Goal: Information Seeking & Learning: Learn about a topic

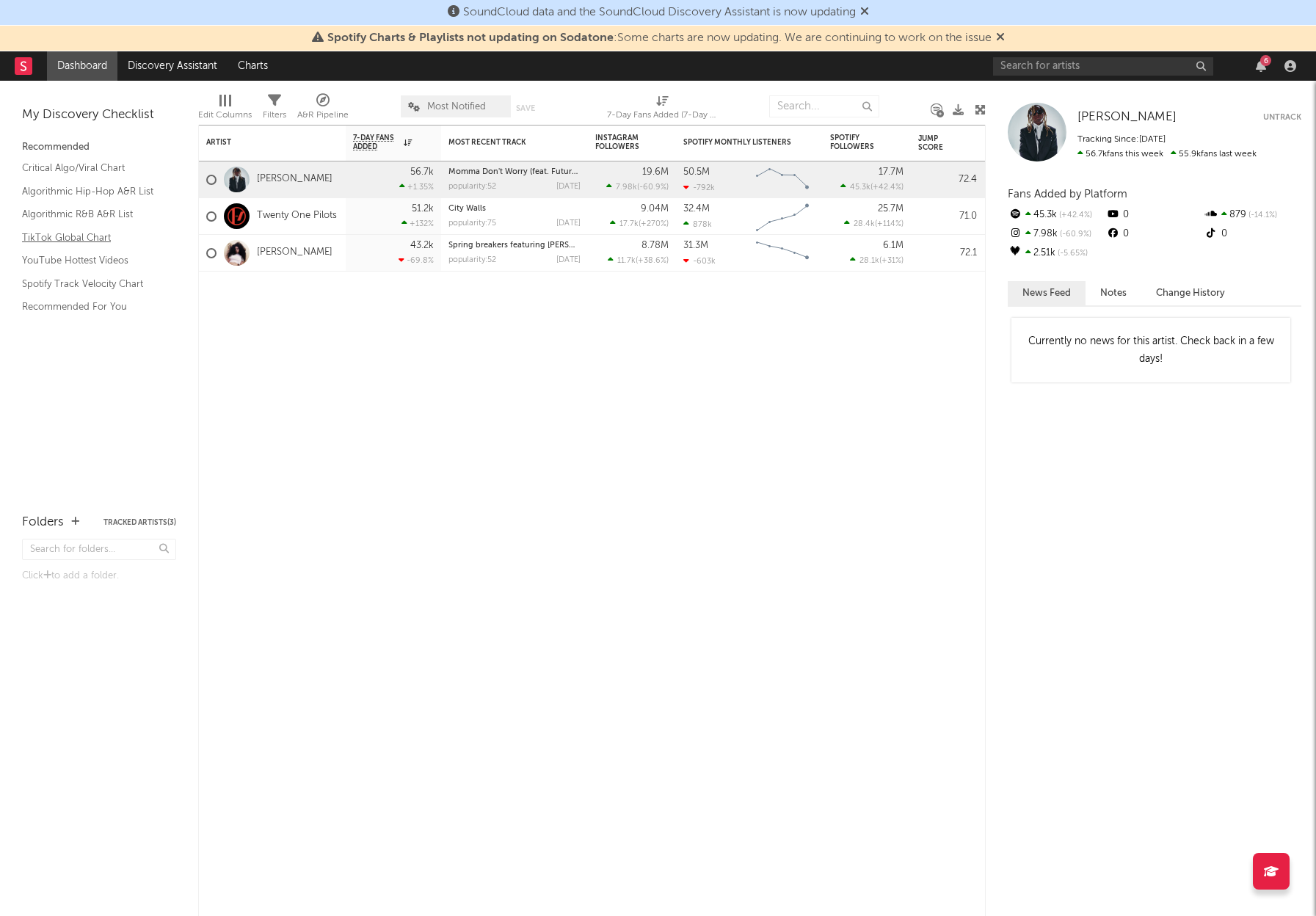
click at [86, 237] on link "TikTok Global Chart" at bounding box center [92, 237] width 139 height 16
click at [251, 55] on link "Charts" at bounding box center [252, 66] width 51 height 30
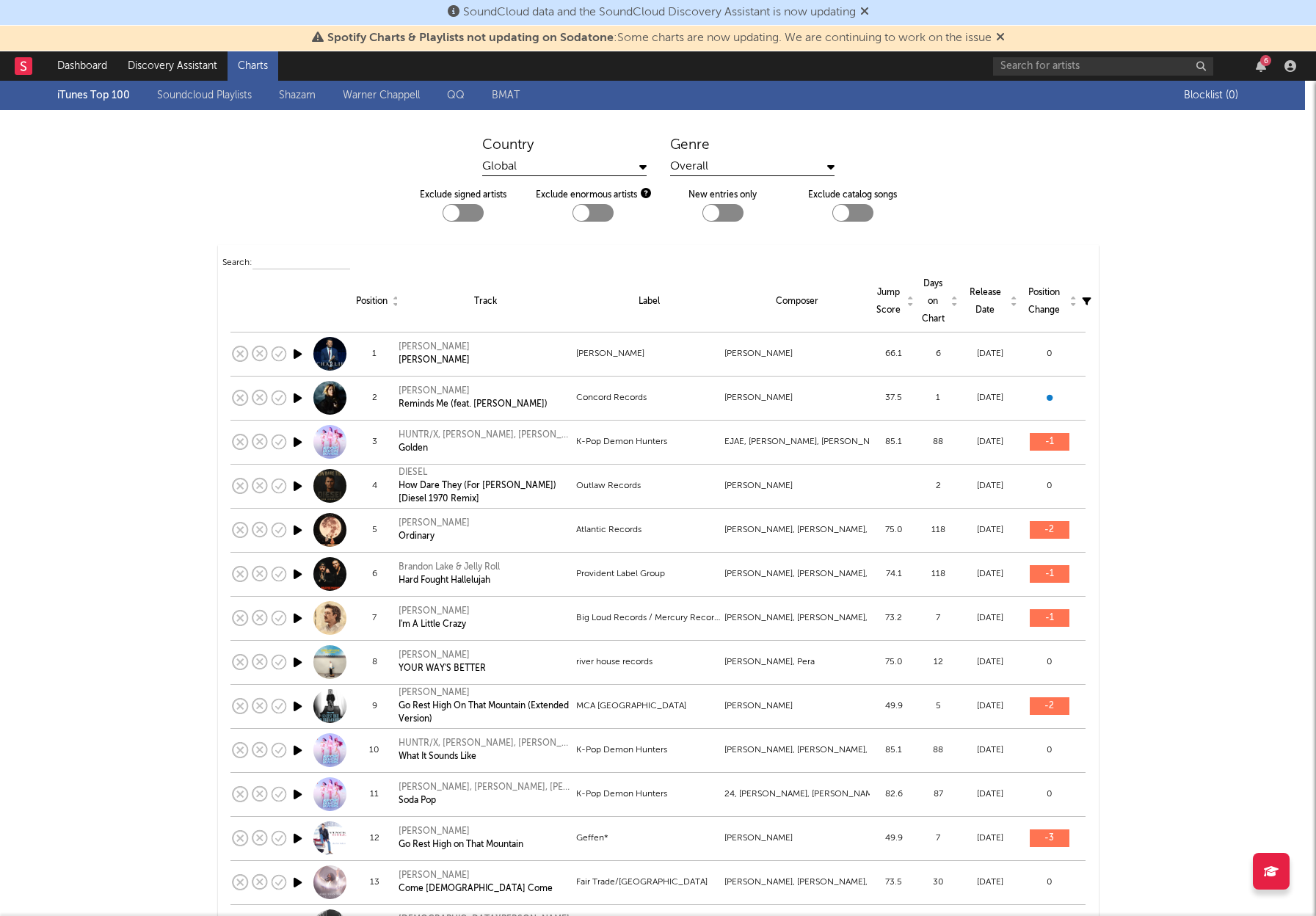
click at [96, 94] on div "iTunes Top 100 Soundcloud Playlists Shazam Warner Chappell QQ BMAT" at bounding box center [621, 95] width 1127 height 30
click at [118, 99] on div "iTunes Top 100 Soundcloud Playlists Shazam Warner Chappell QQ BMAT" at bounding box center [621, 95] width 1127 height 30
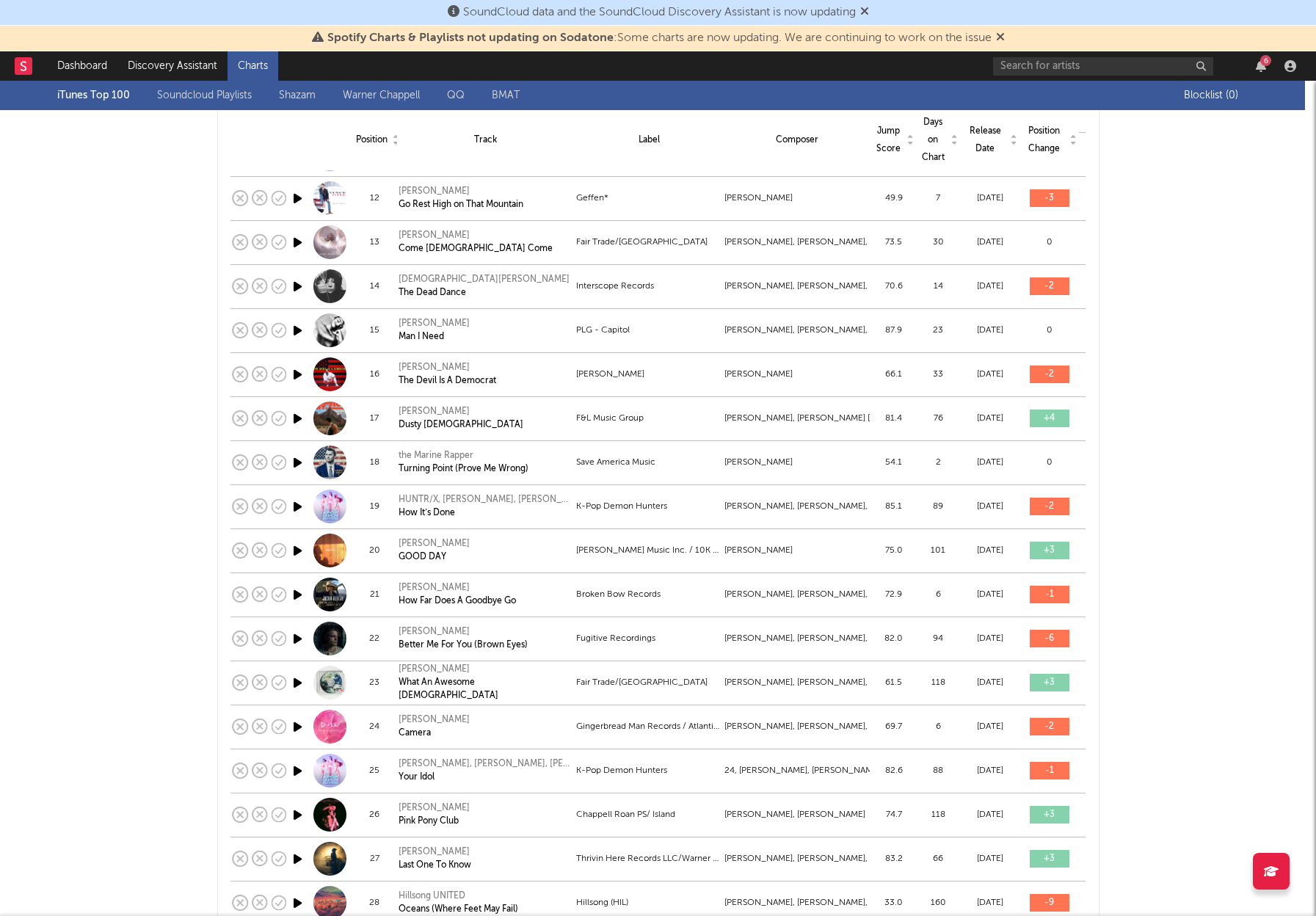
scroll to position [637, 0]
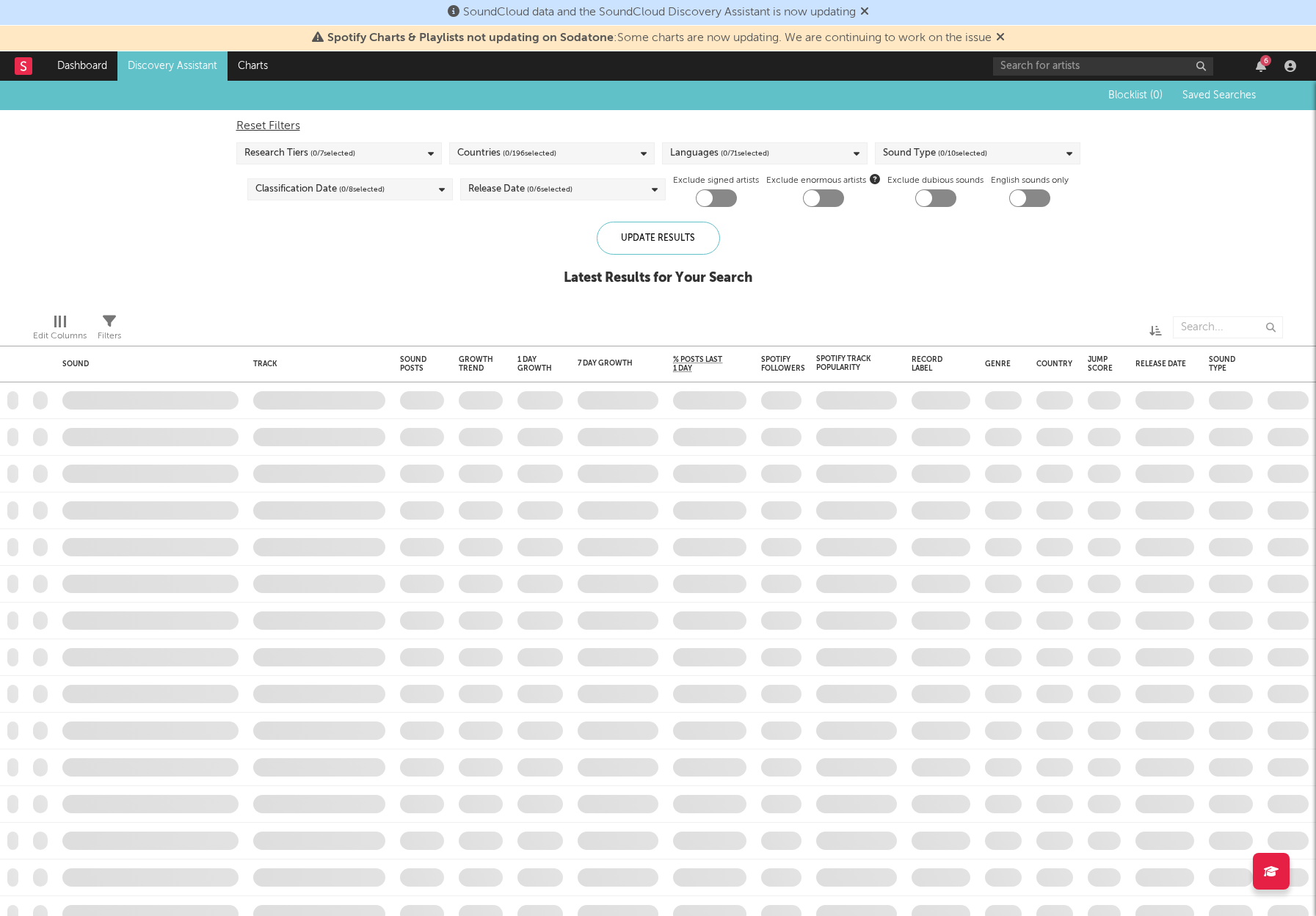
checkbox input "true"
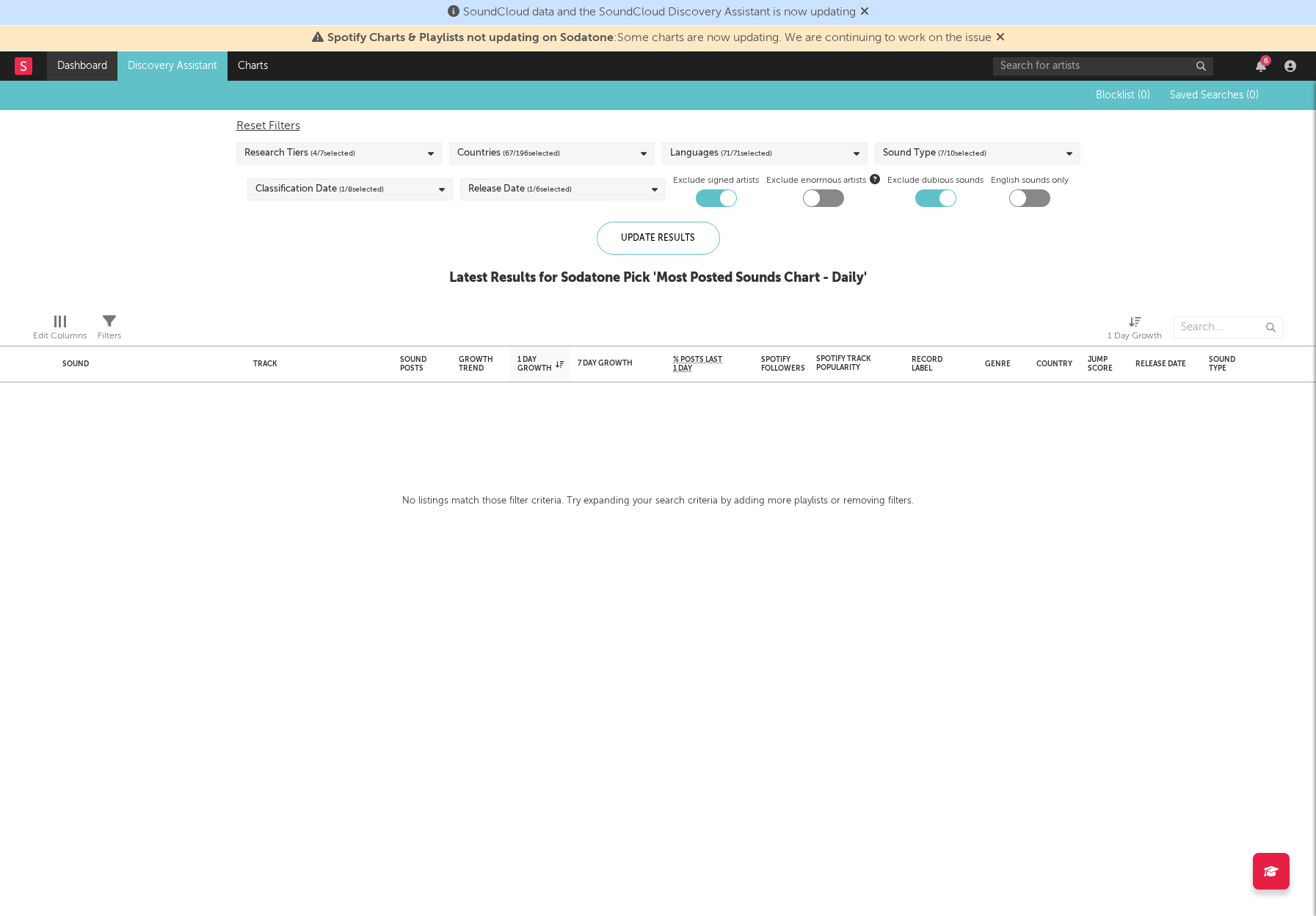
click at [73, 64] on link "Dashboard" at bounding box center [82, 66] width 70 height 30
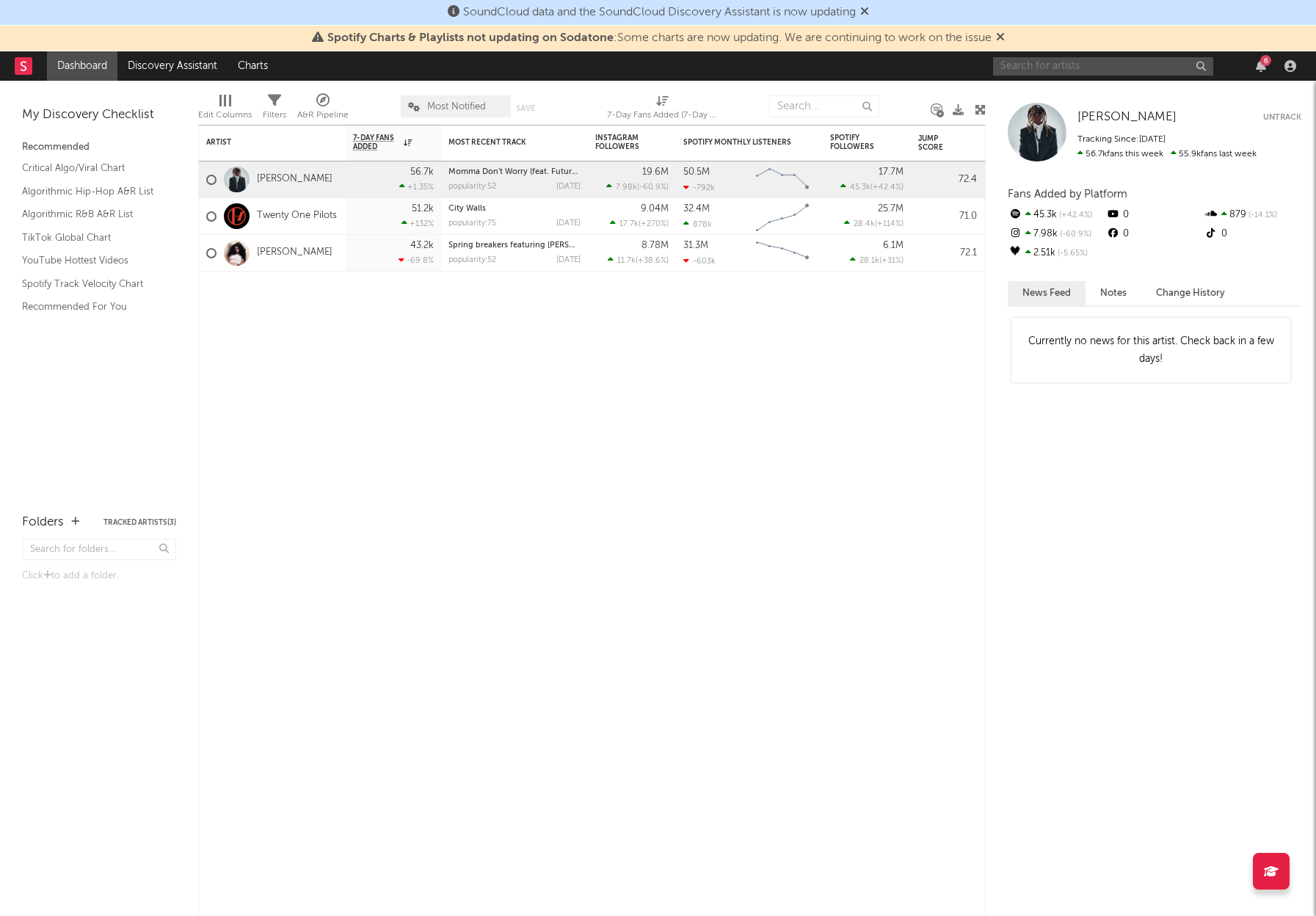
click at [1055, 67] on input "text" at bounding box center [1103, 67] width 221 height 19
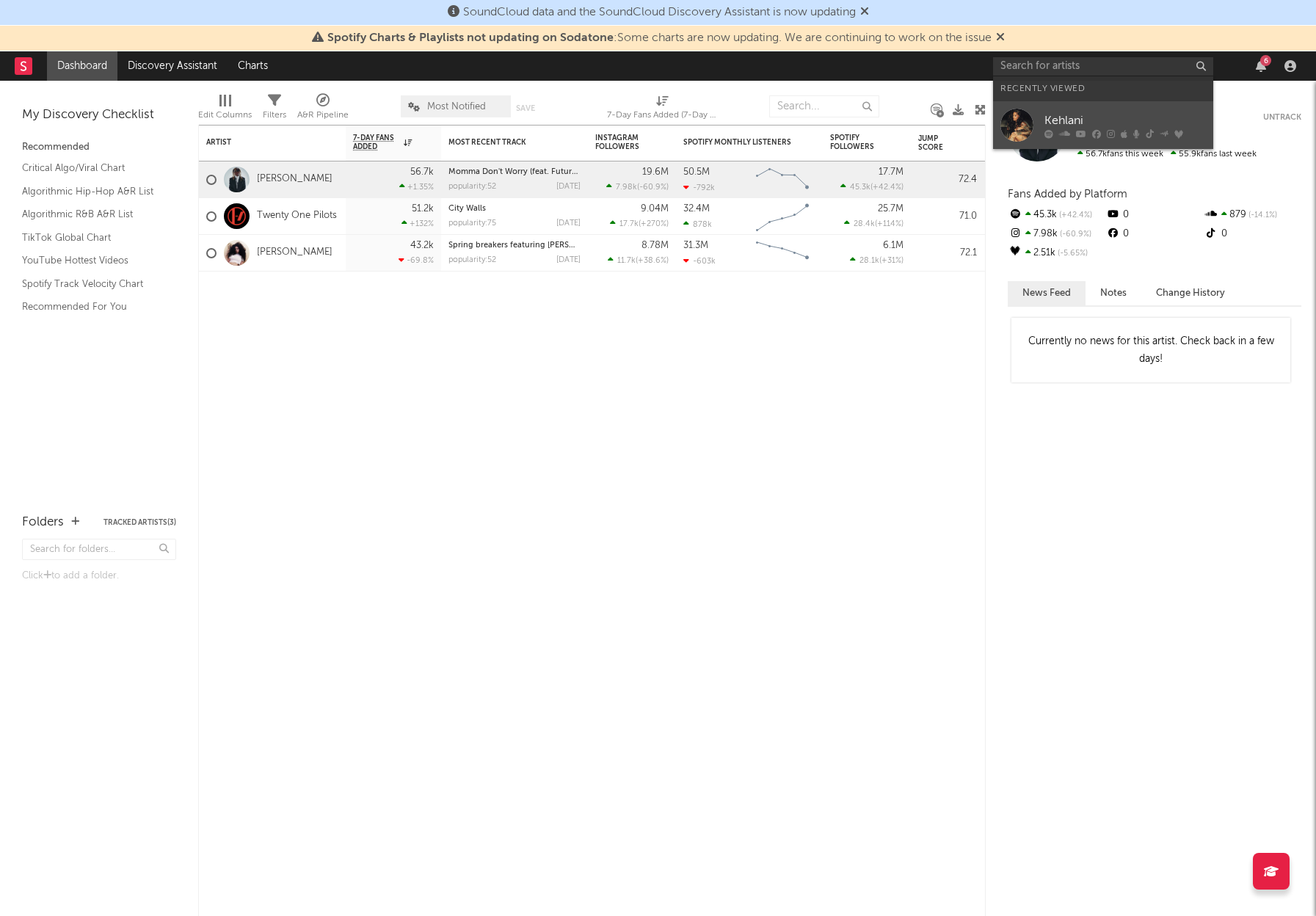
click at [1056, 123] on div "Kehlani" at bounding box center [1125, 120] width 161 height 18
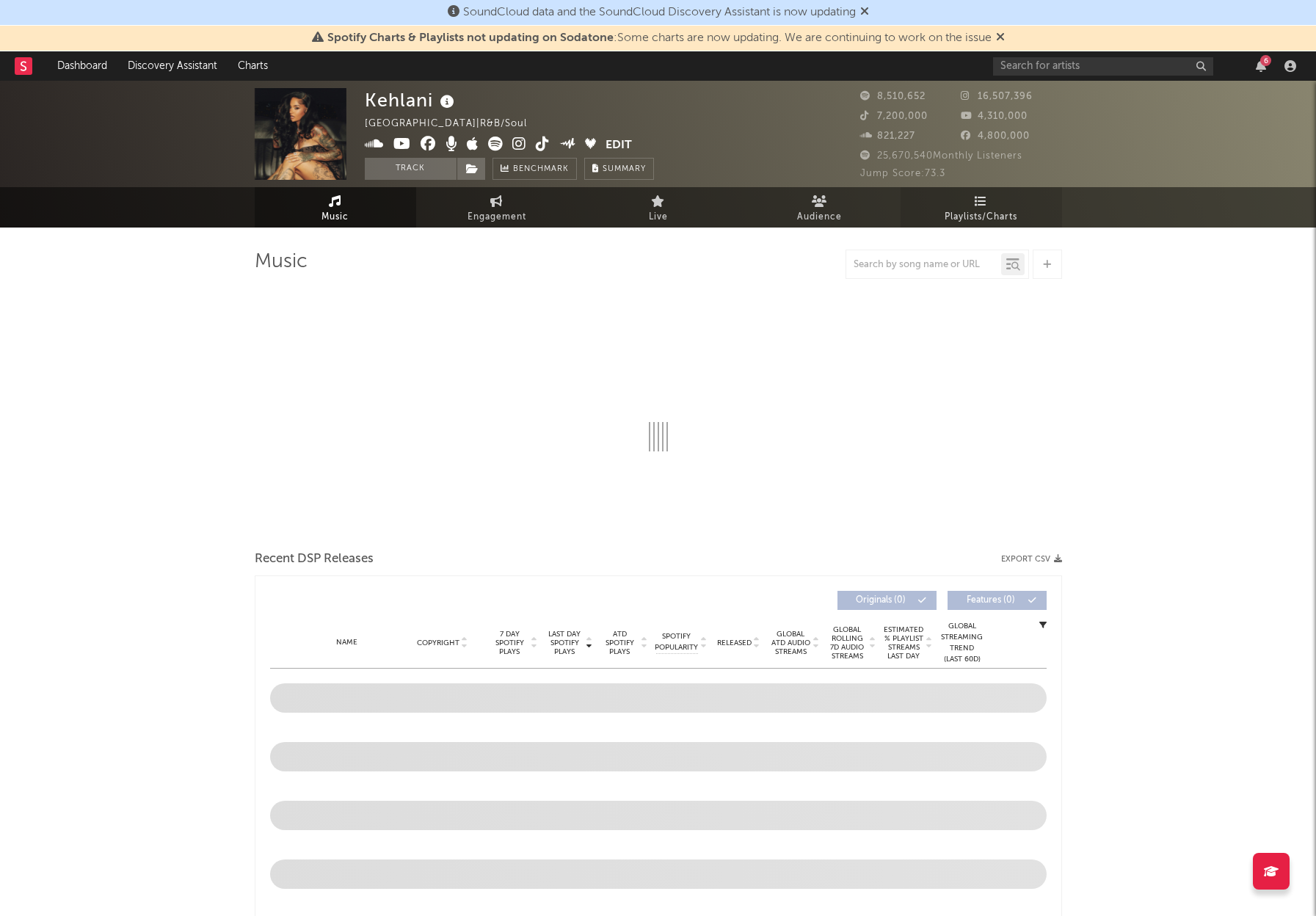
click at [981, 209] on span "Playlists/Charts" at bounding box center [981, 217] width 72 height 18
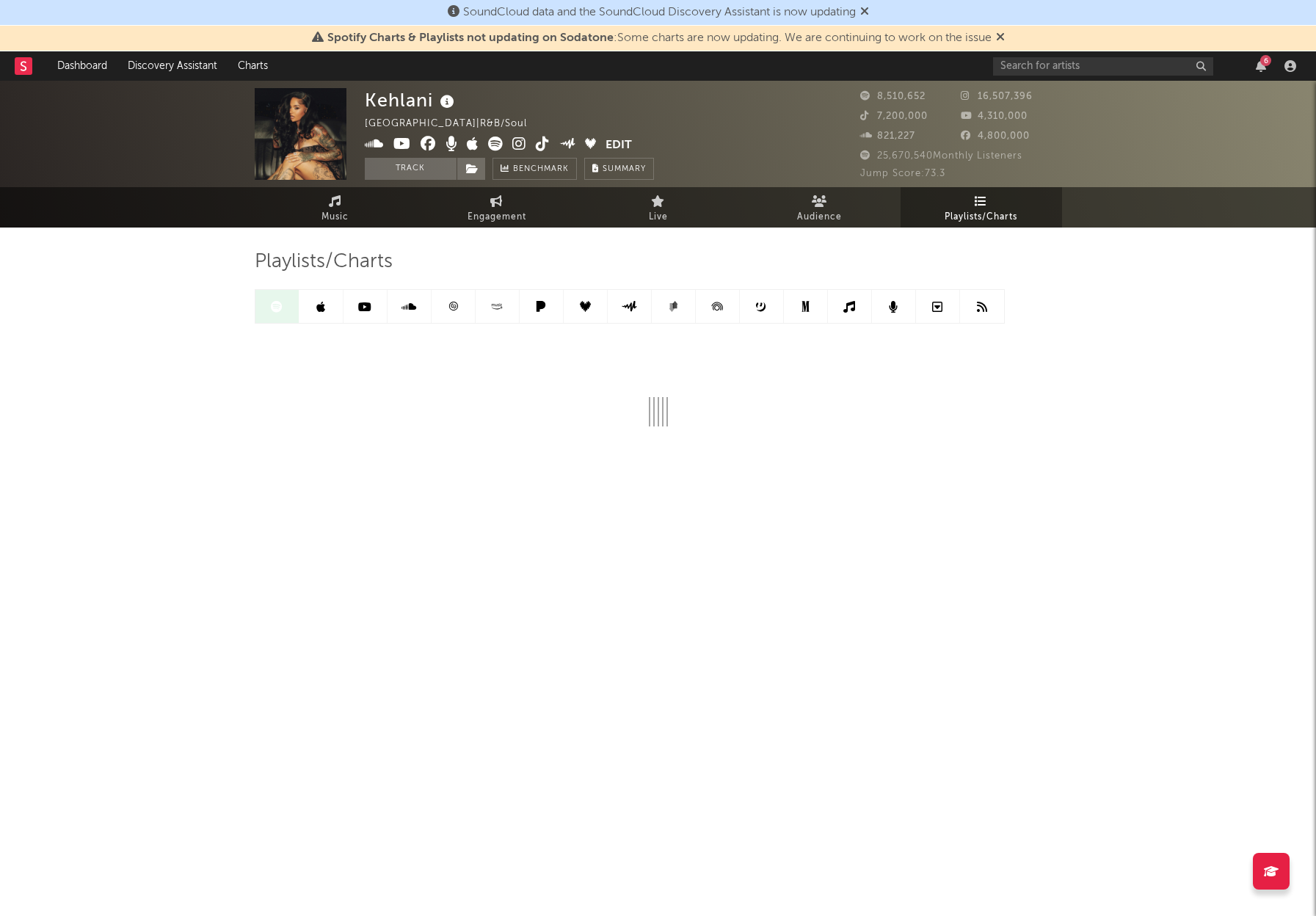
click at [324, 309] on icon at bounding box center [321, 307] width 9 height 12
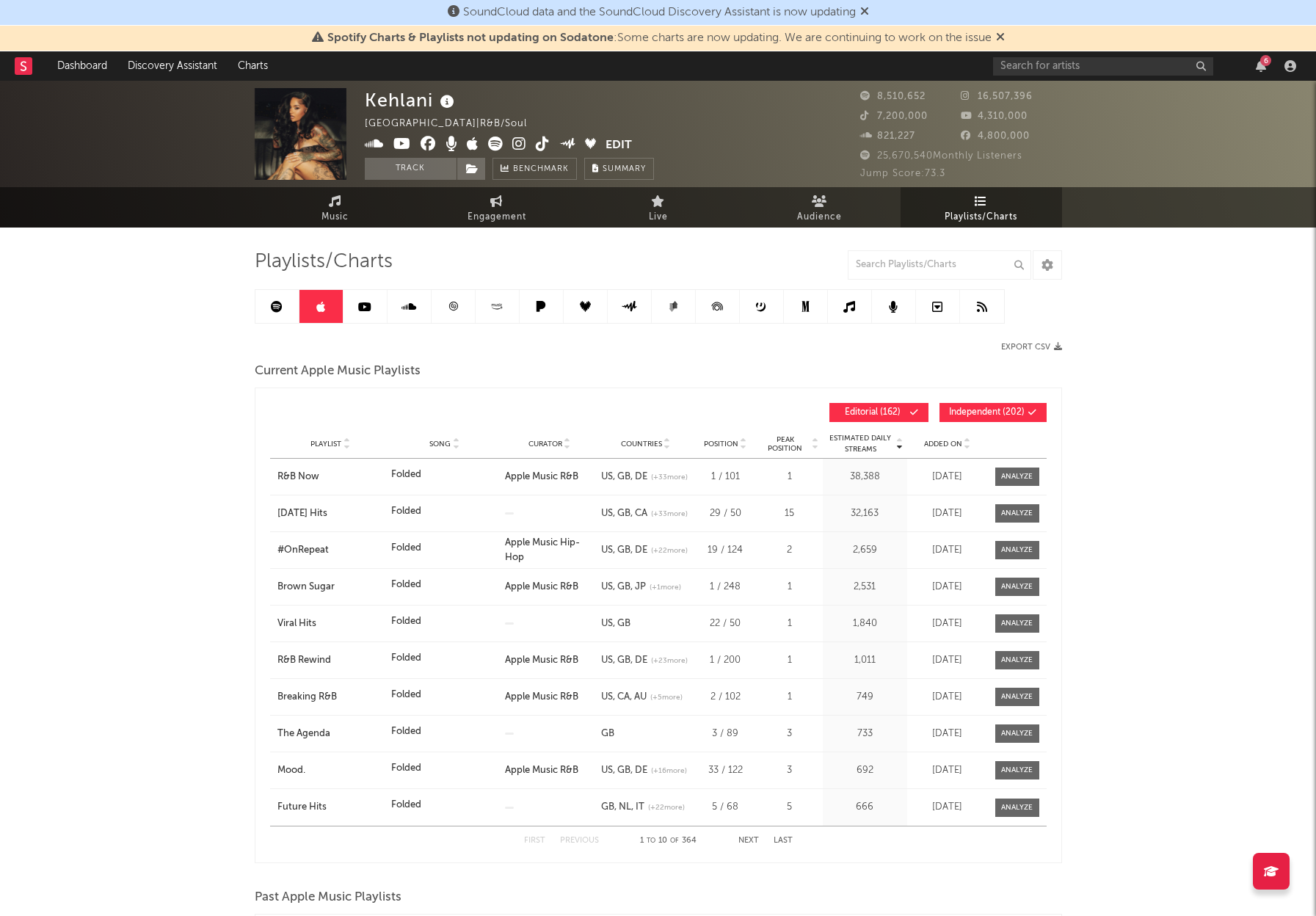
click at [370, 303] on icon at bounding box center [364, 307] width 13 height 12
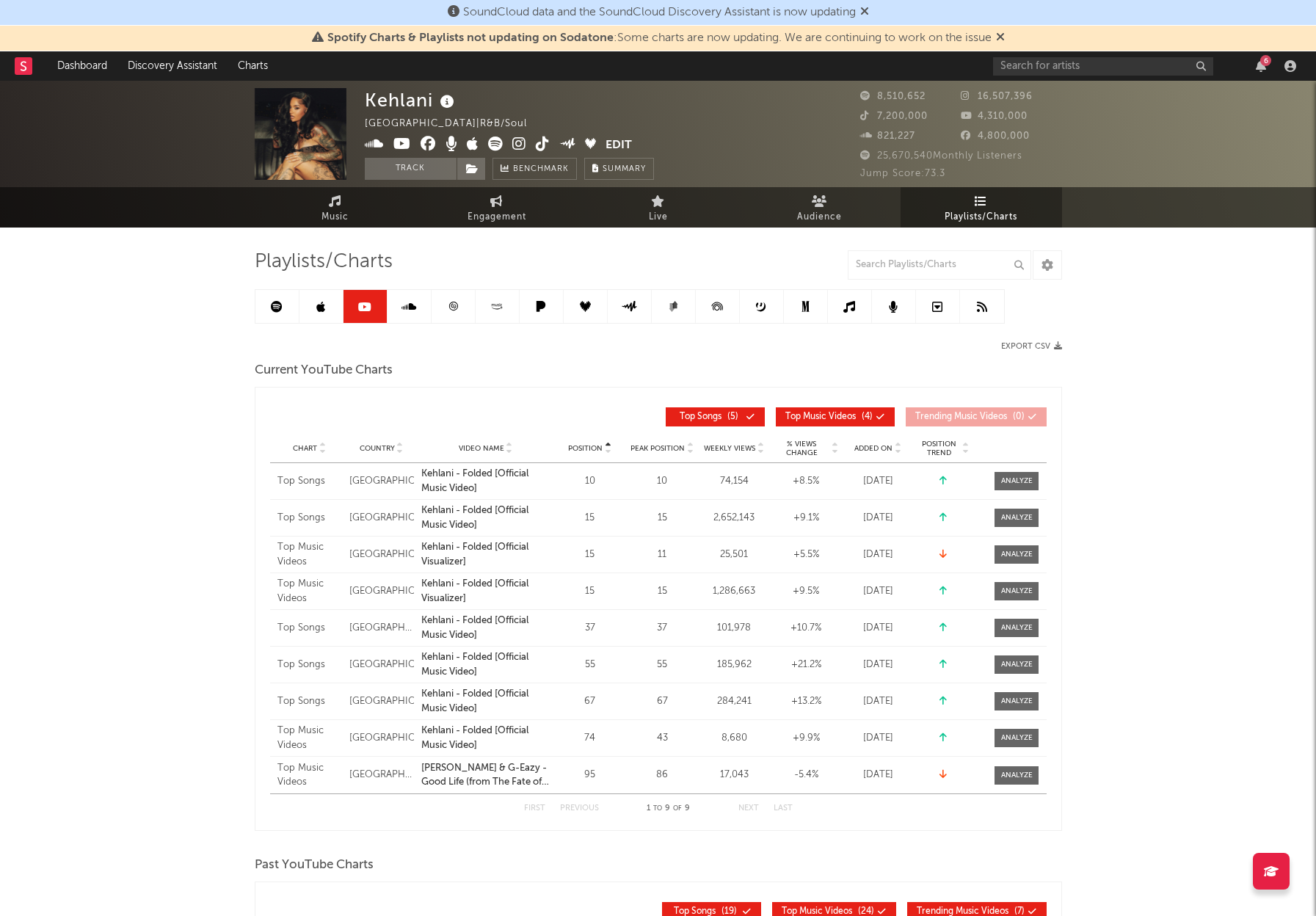
click at [424, 312] on link at bounding box center [410, 307] width 44 height 33
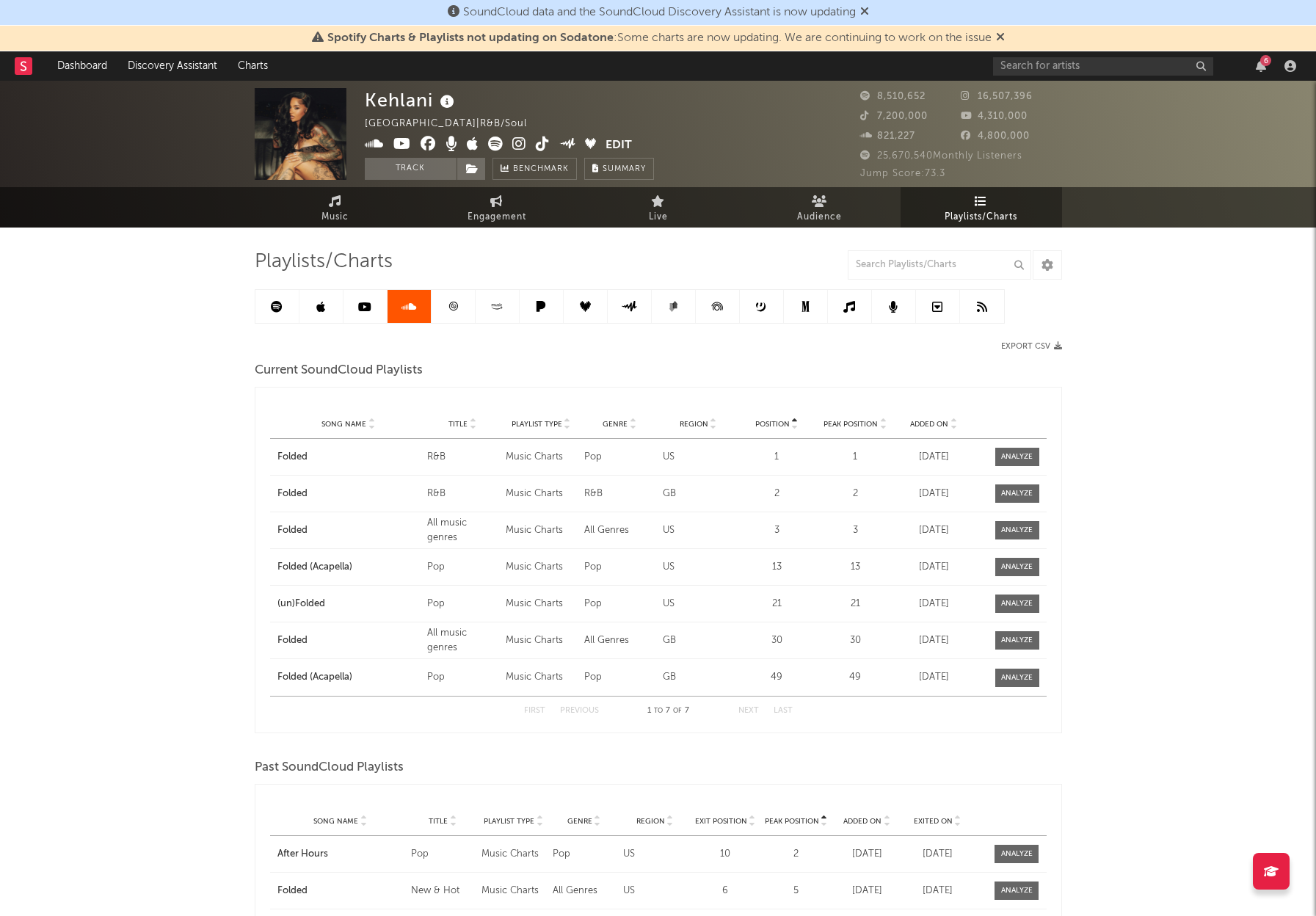
click at [453, 301] on icon at bounding box center [453, 307] width 11 height 11
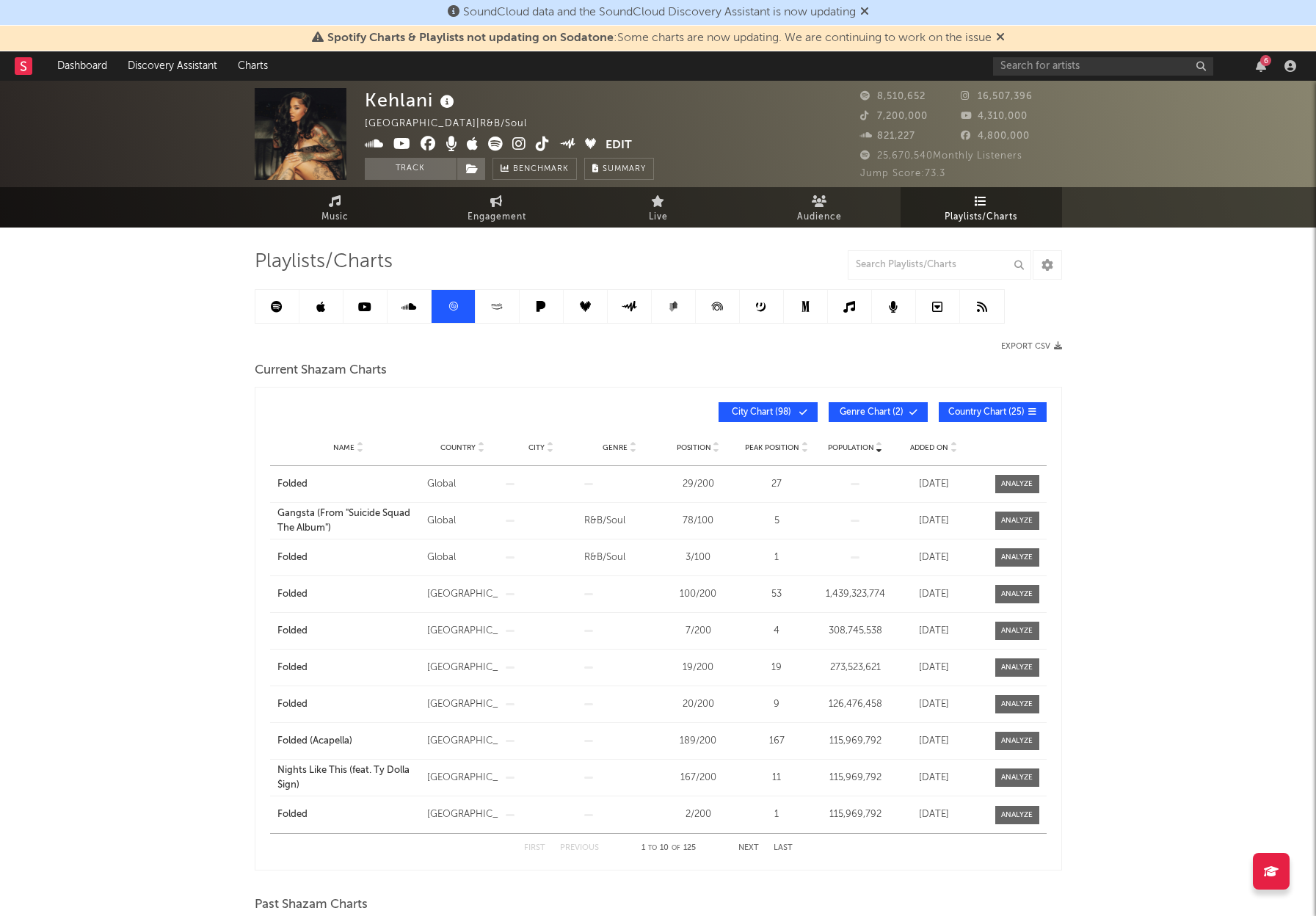
click at [497, 305] on icon at bounding box center [497, 307] width 17 height 11
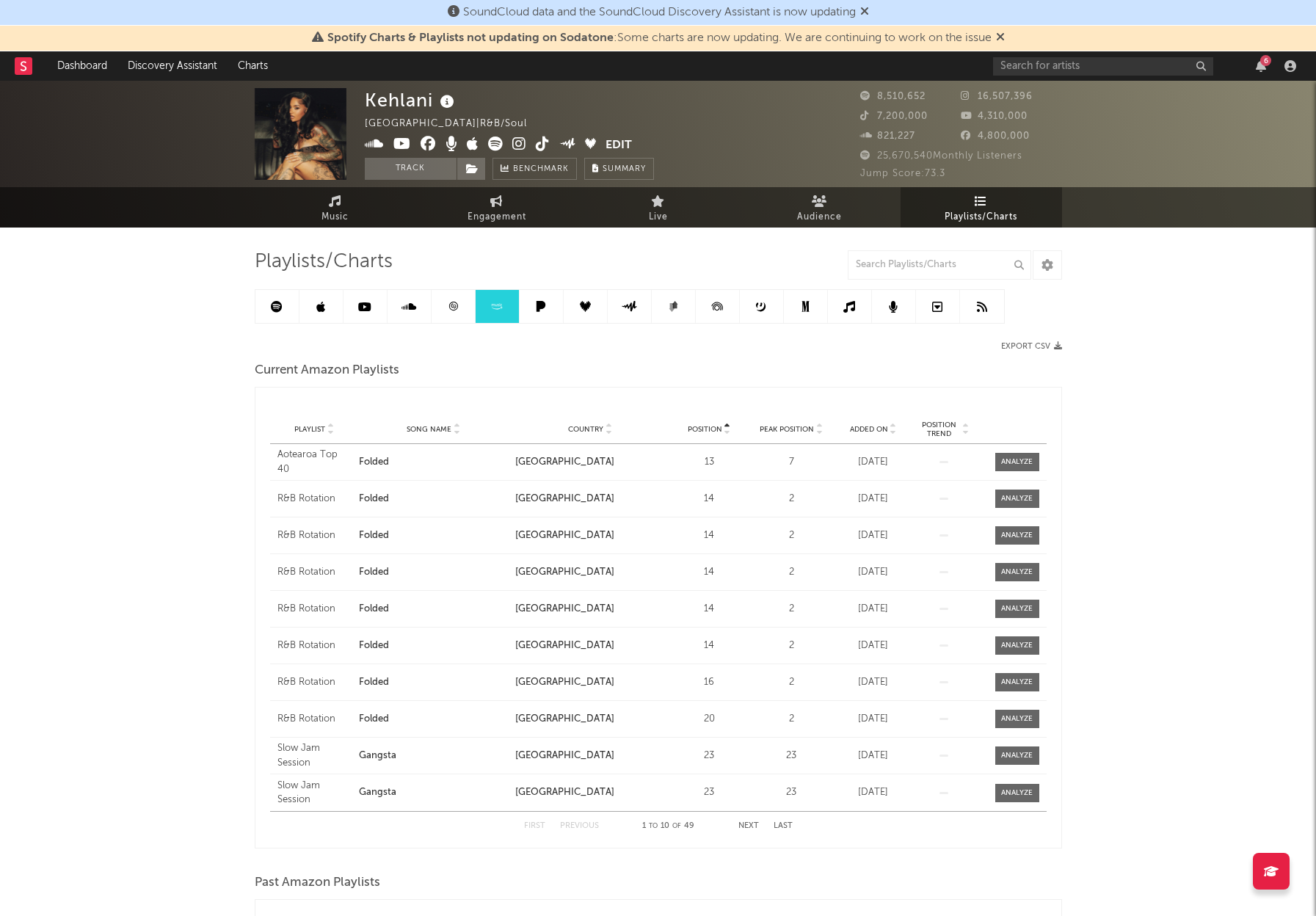
click at [550, 304] on link at bounding box center [542, 307] width 44 height 33
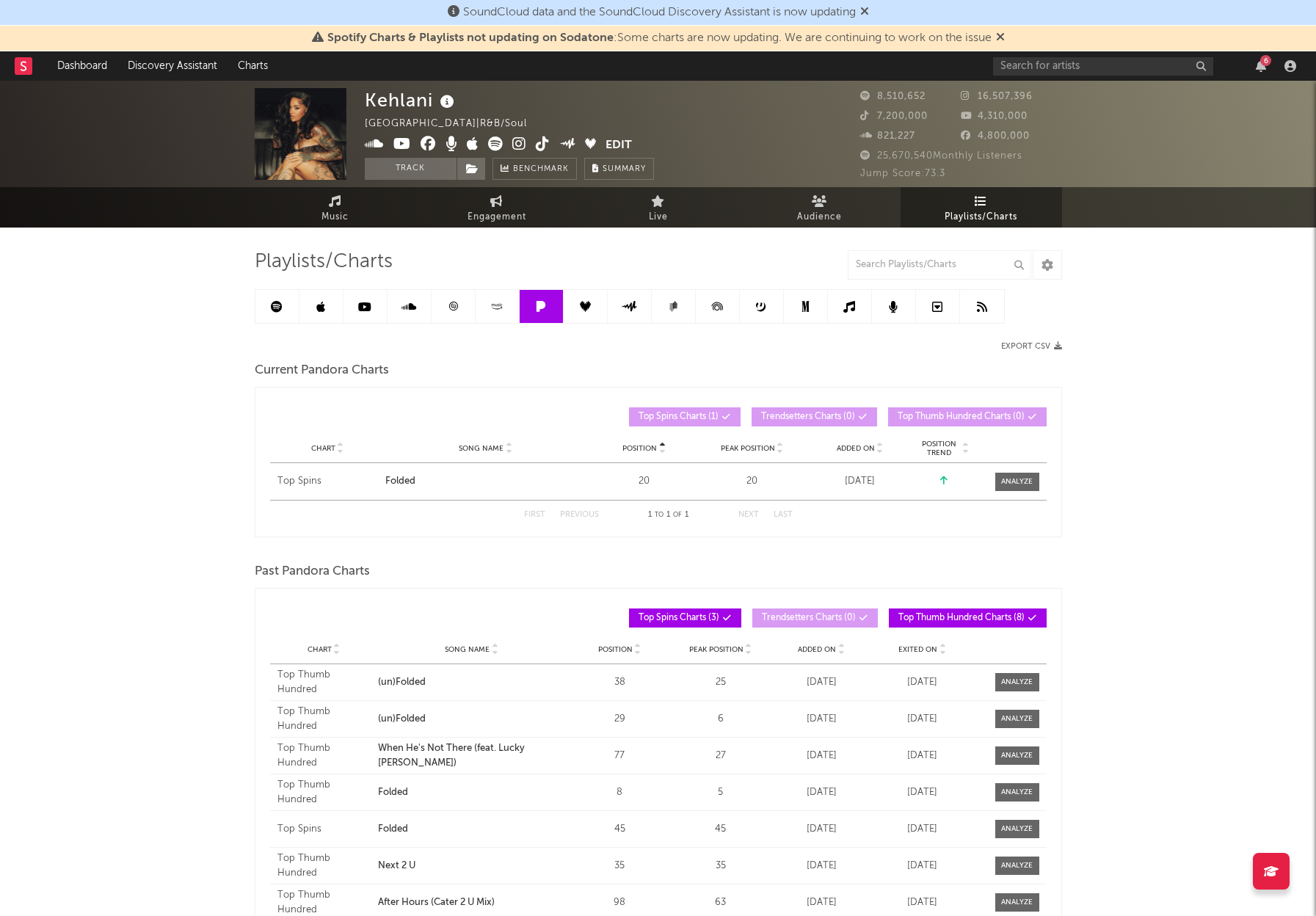
click at [593, 297] on link at bounding box center [586, 307] width 44 height 33
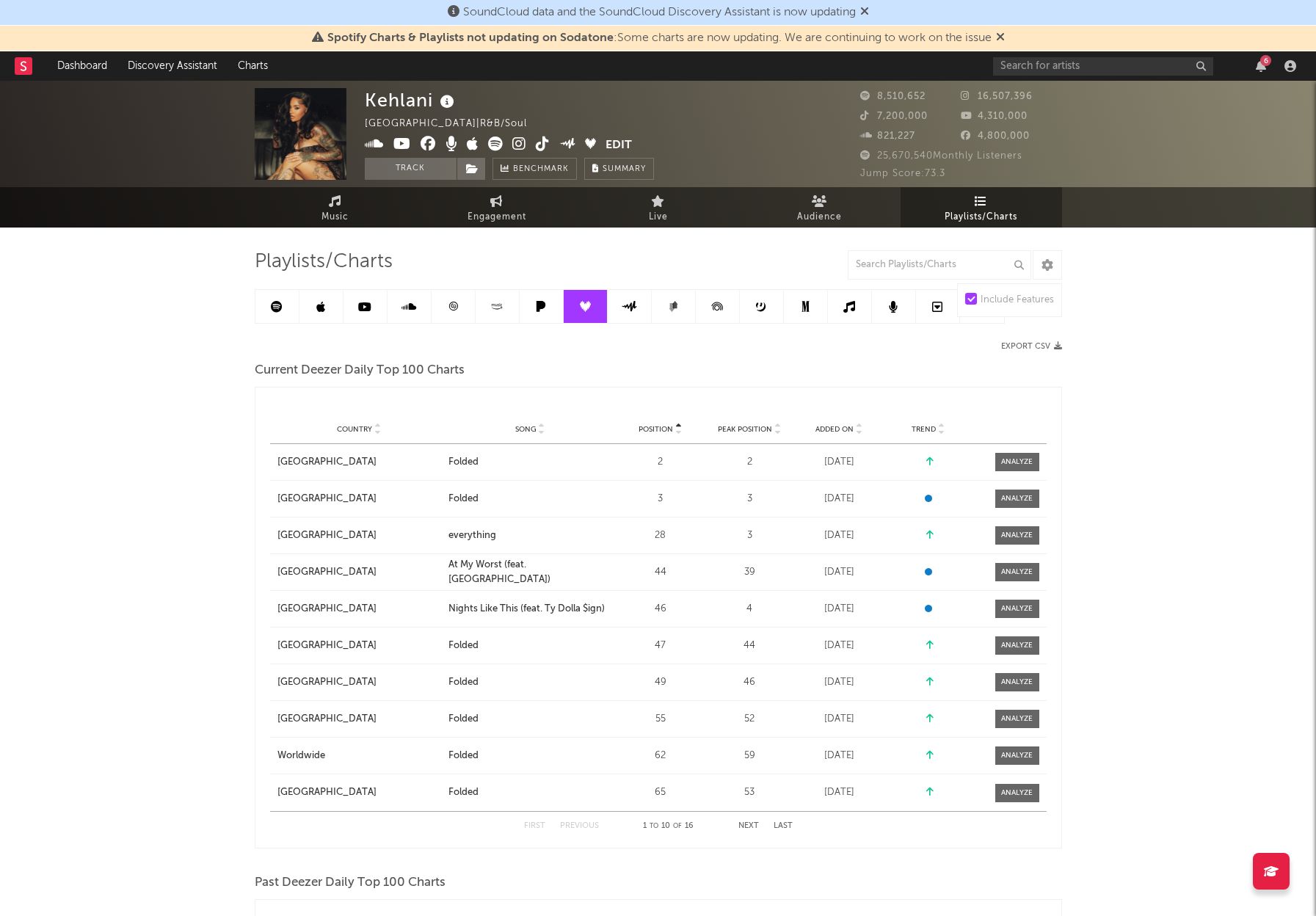
click at [653, 306] on link at bounding box center [674, 307] width 44 height 33
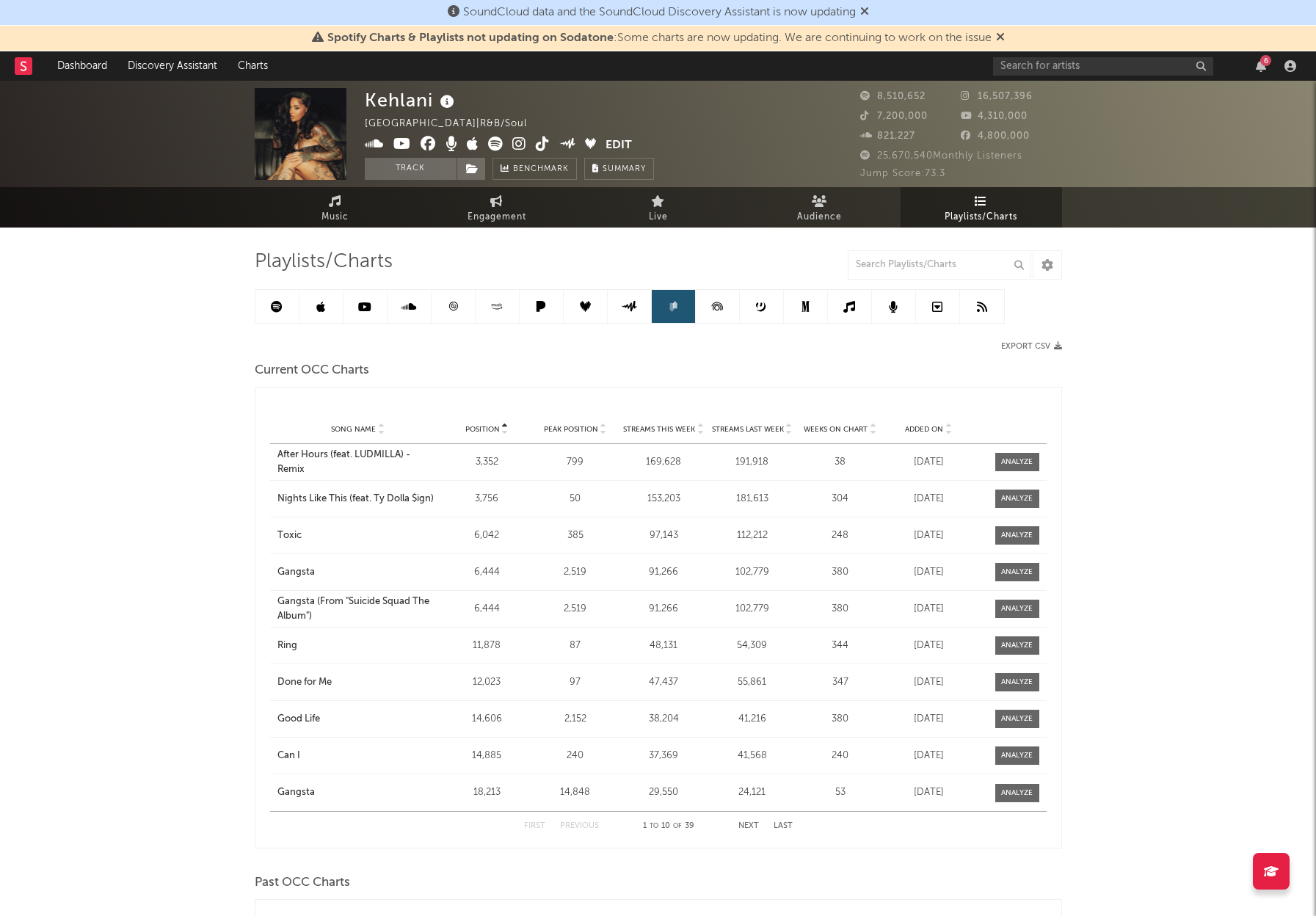
click at [707, 306] on icon at bounding box center [717, 307] width 33 height 33
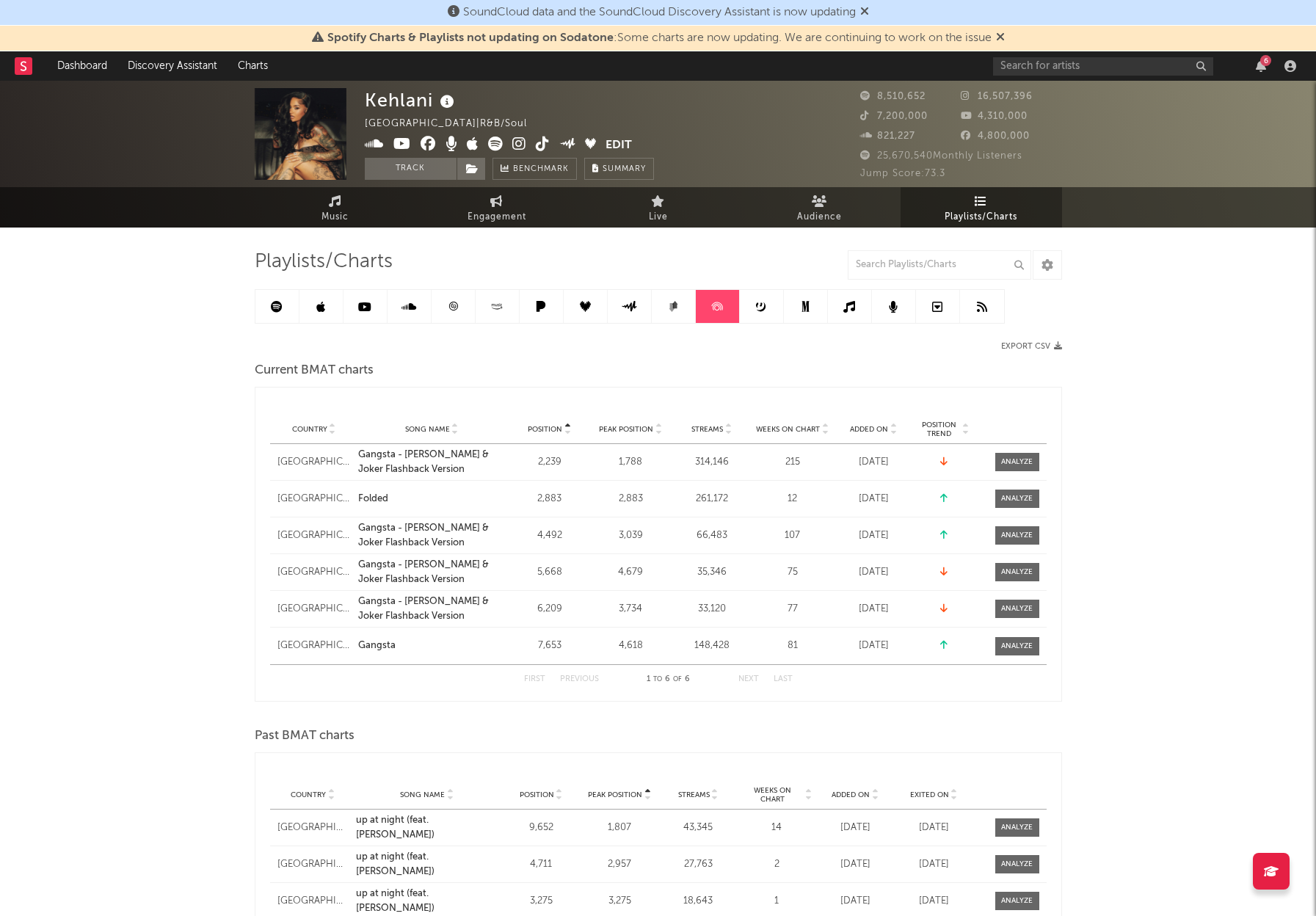
click at [767, 301] on link at bounding box center [762, 307] width 44 height 33
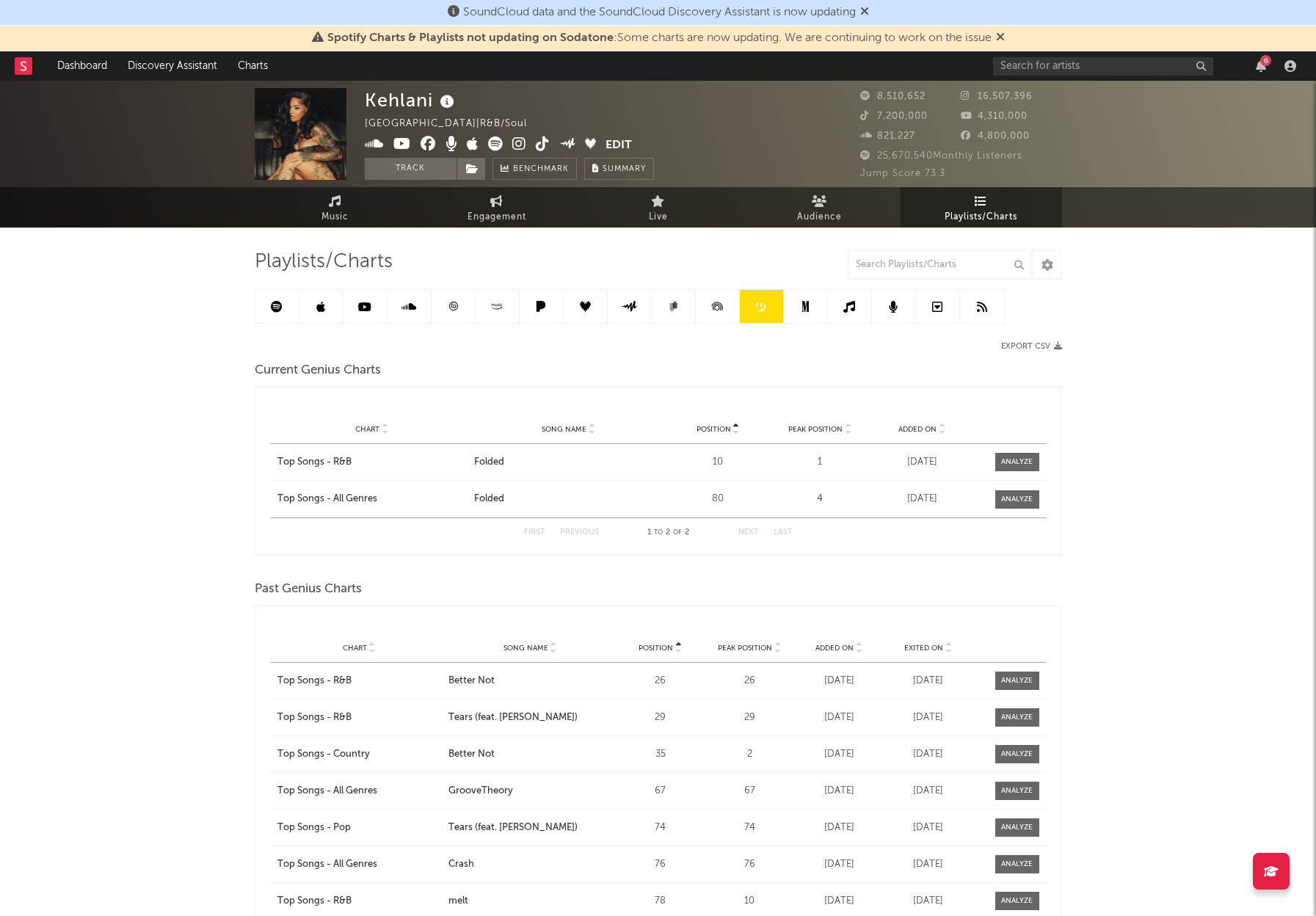
click at [820, 305] on link at bounding box center [806, 307] width 44 height 33
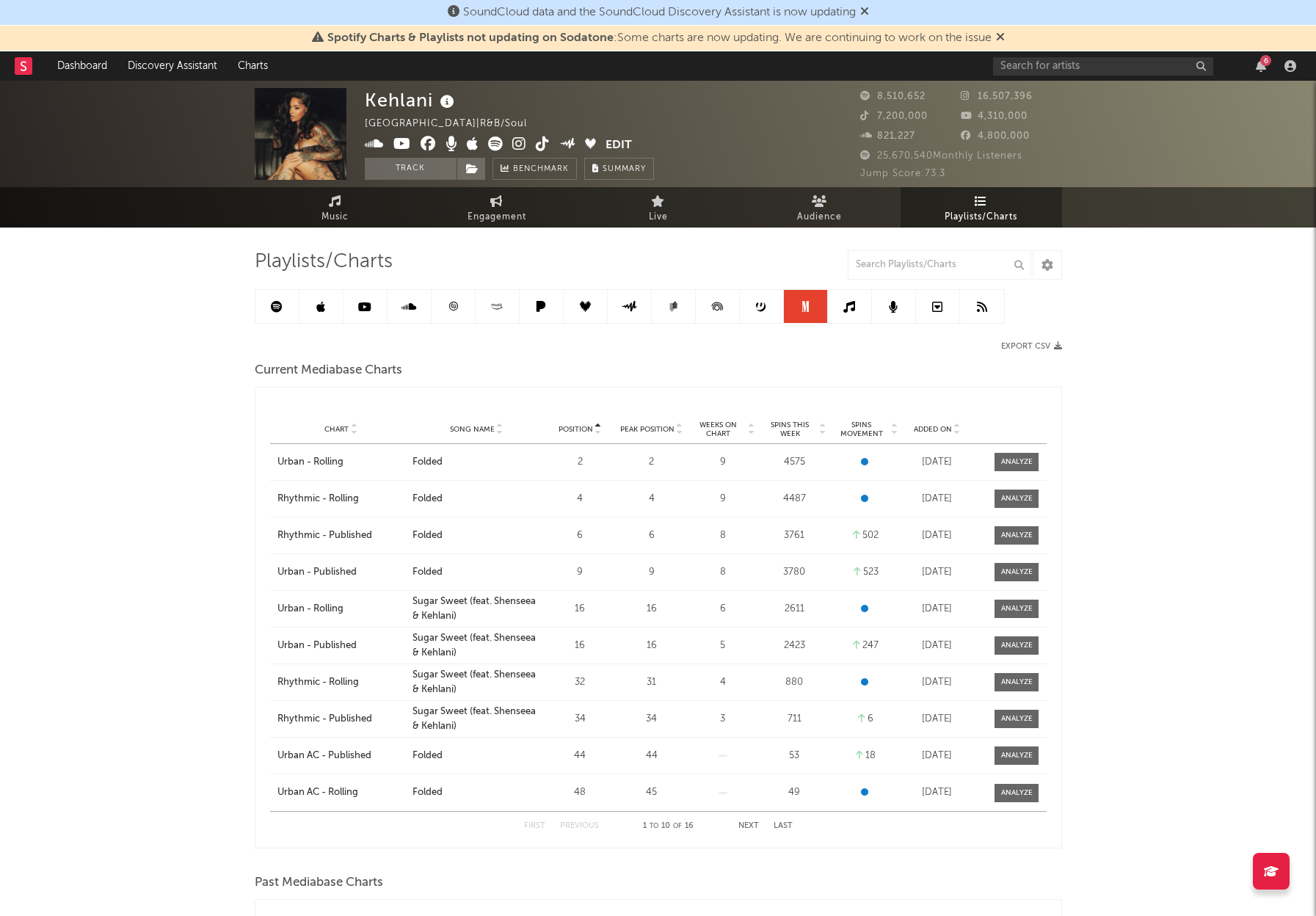
click at [852, 306] on icon at bounding box center [849, 307] width 12 height 12
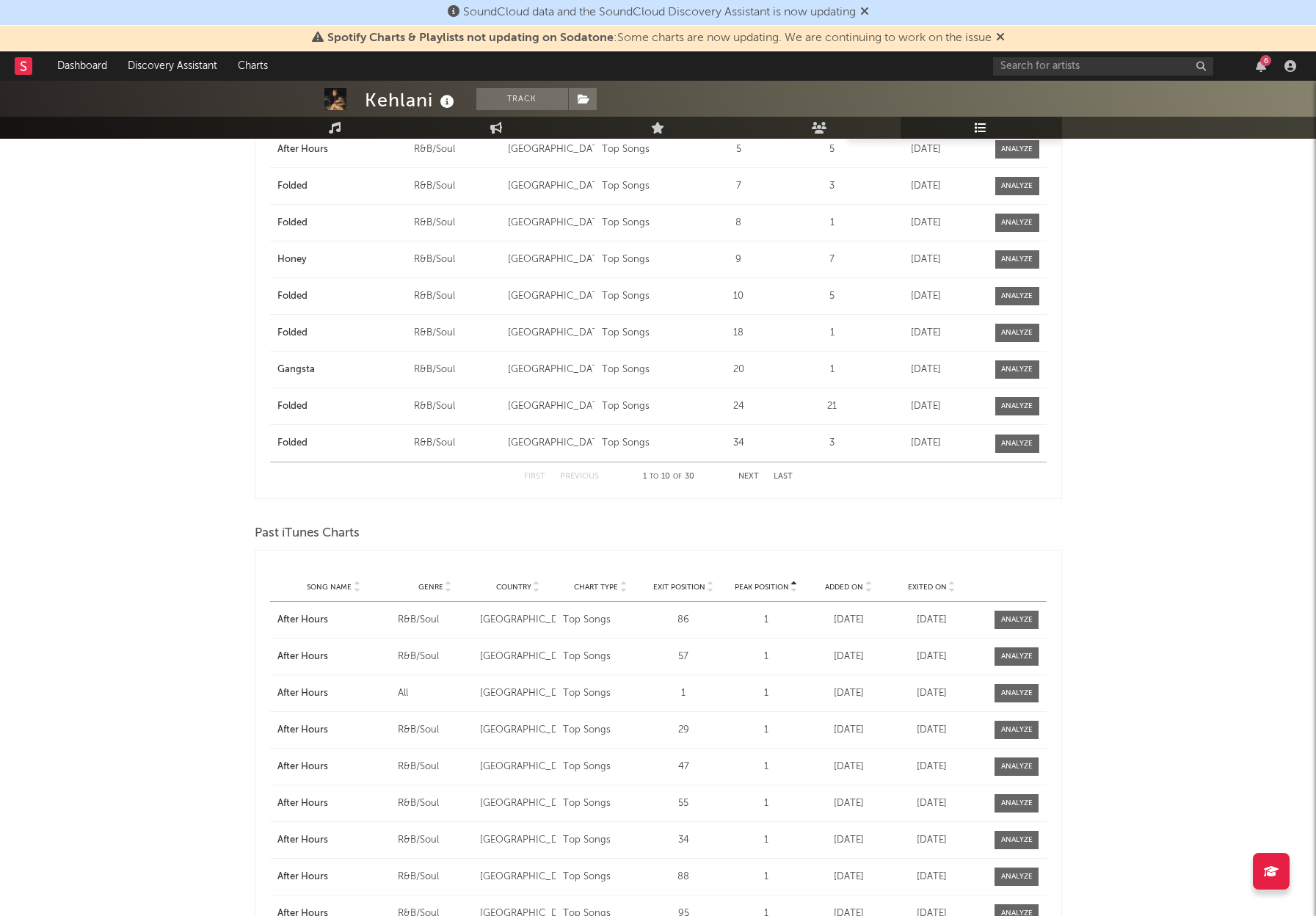
scroll to position [312, 0]
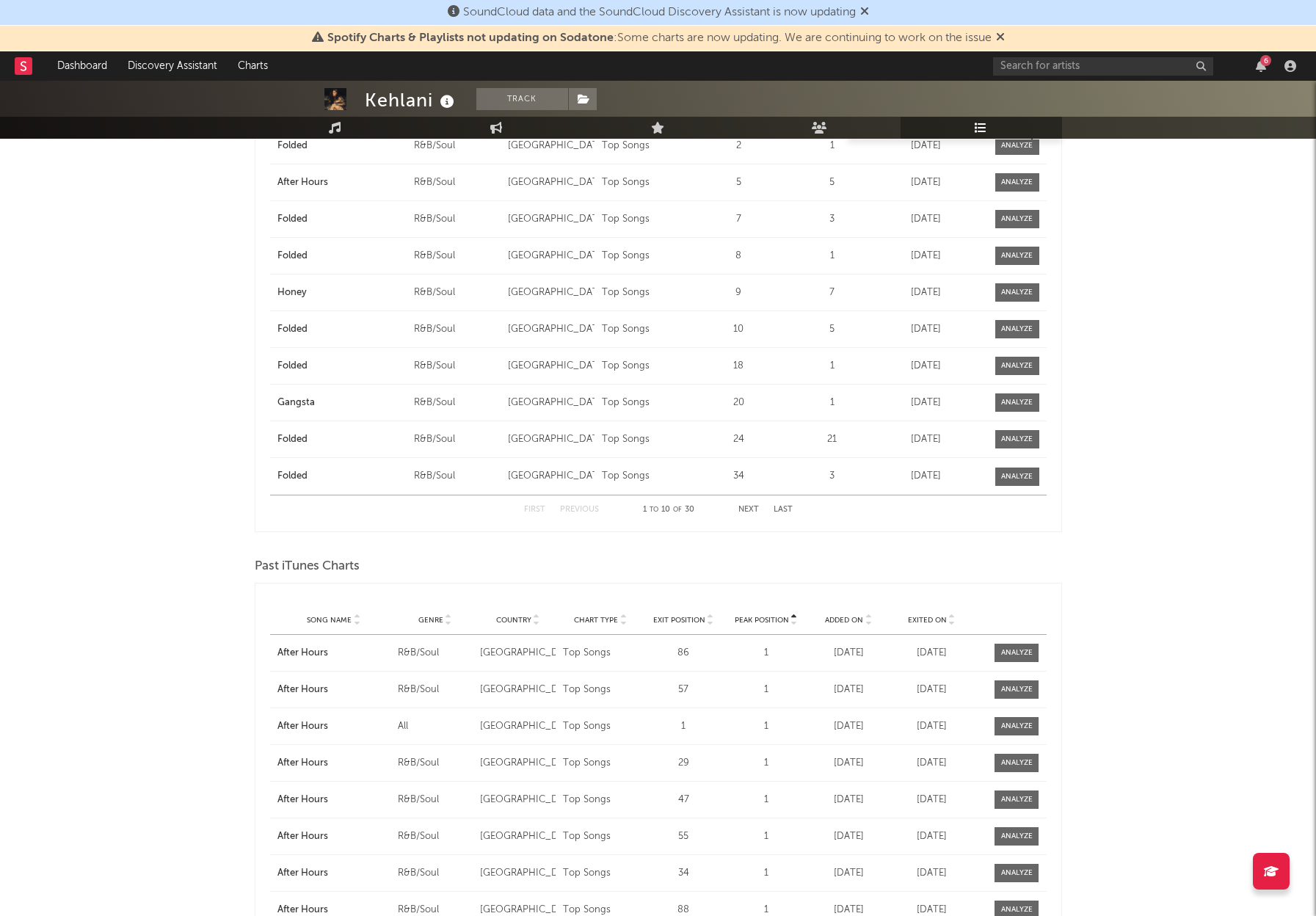
click at [749, 510] on button "Next" at bounding box center [749, 510] width 20 height 8
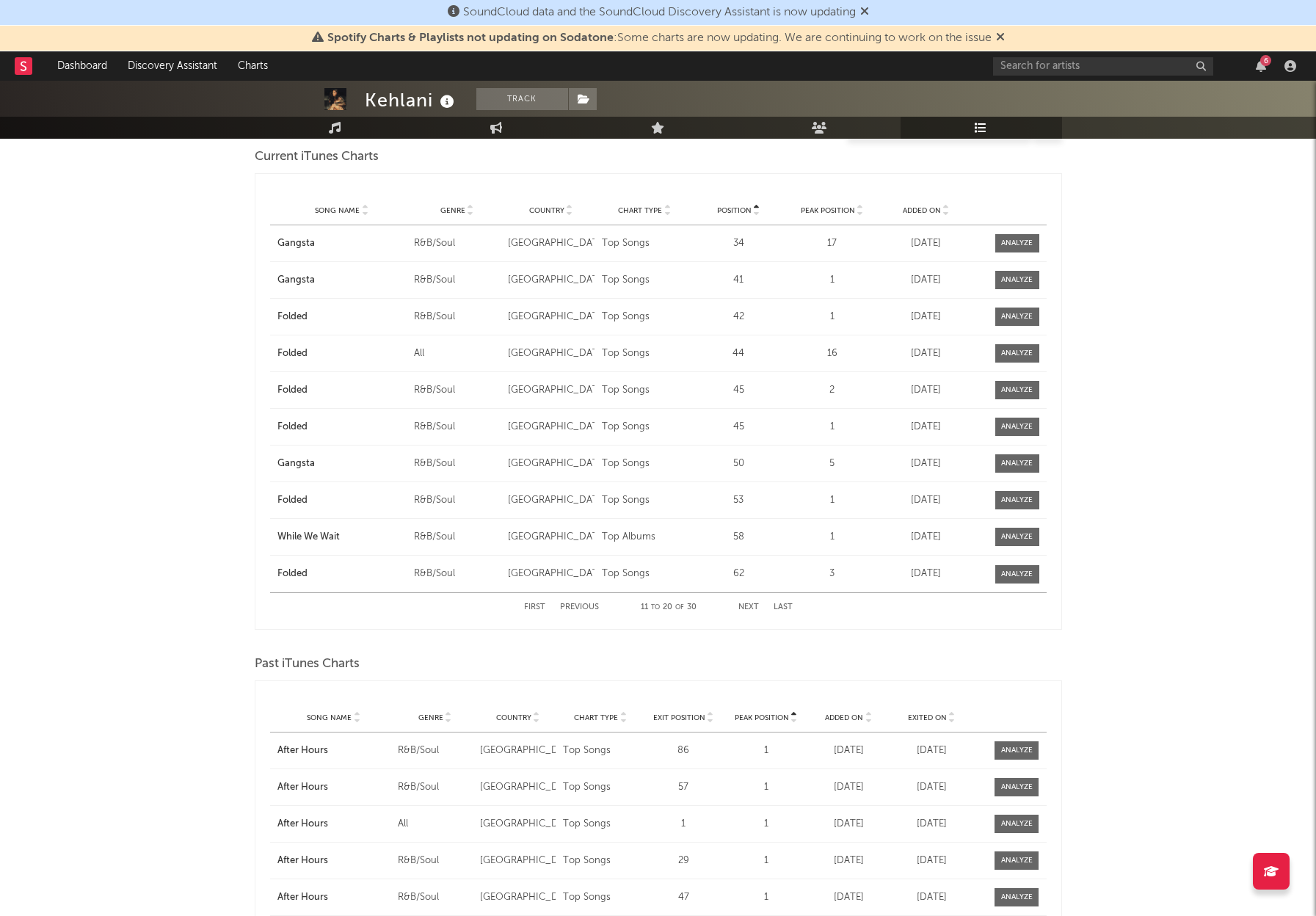
scroll to position [213, 0]
click at [748, 606] on button "Next" at bounding box center [749, 608] width 20 height 8
click at [538, 605] on button "First" at bounding box center [534, 608] width 21 height 8
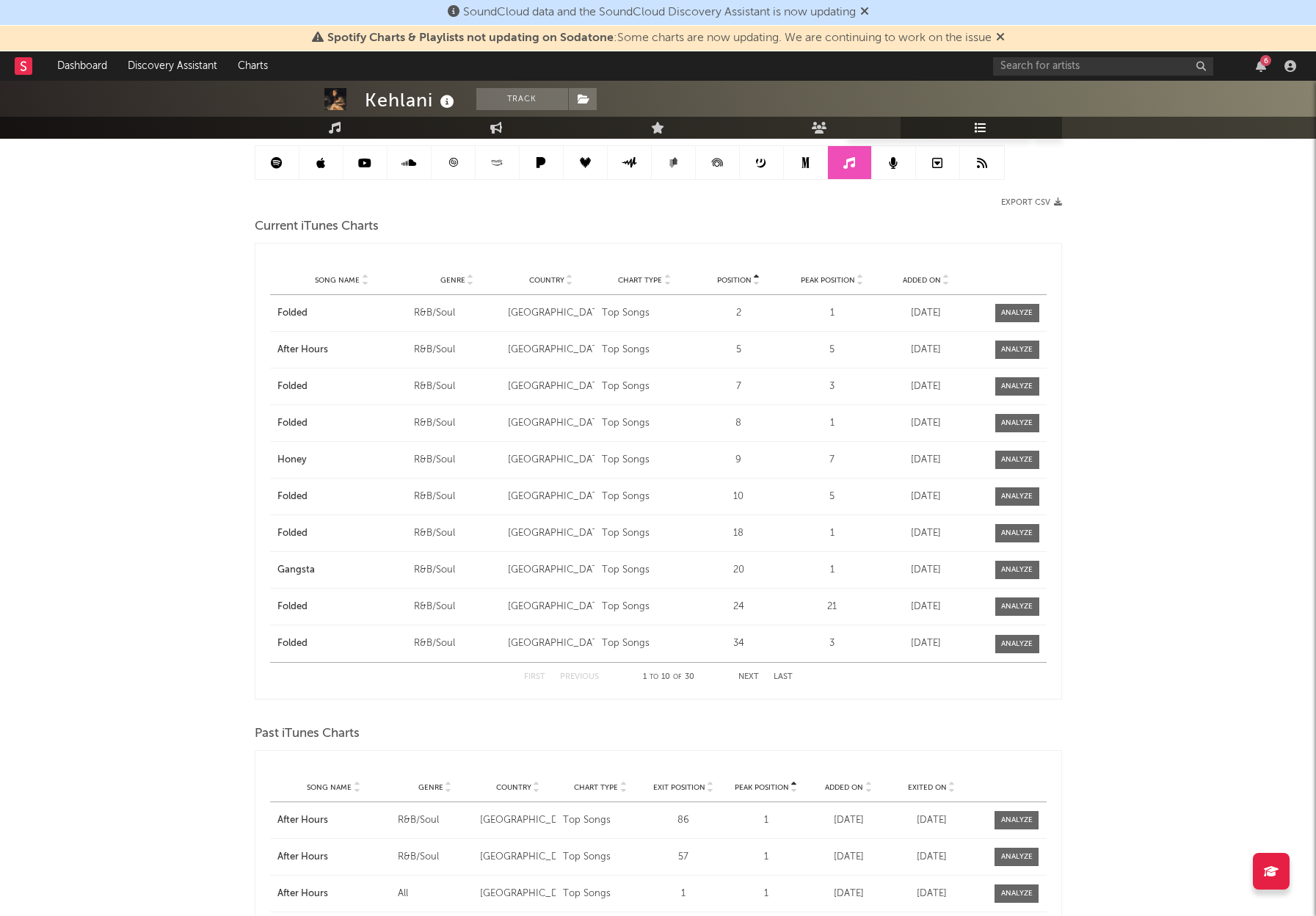
scroll to position [58, 0]
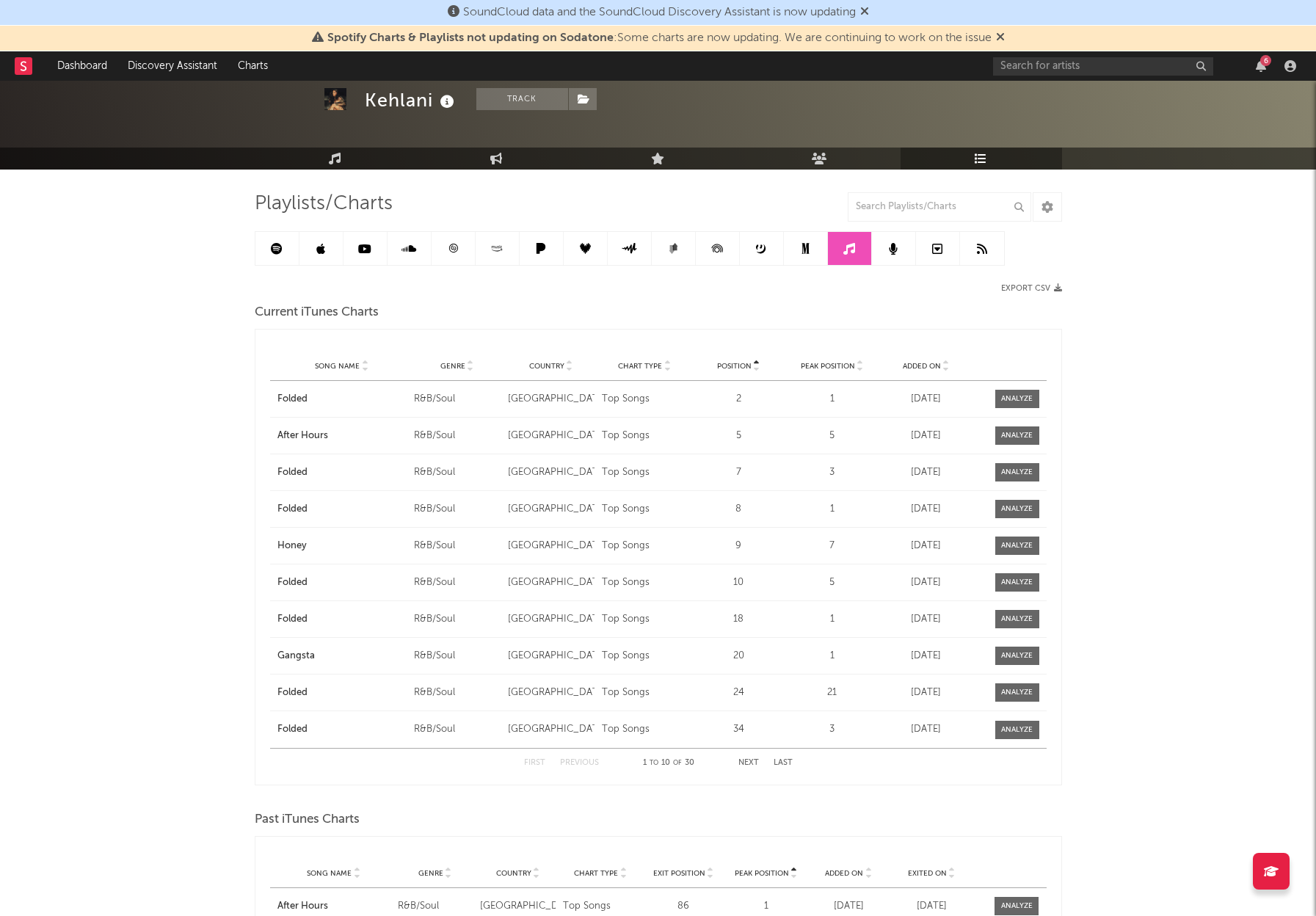
click at [319, 247] on icon at bounding box center [321, 248] width 9 height 12
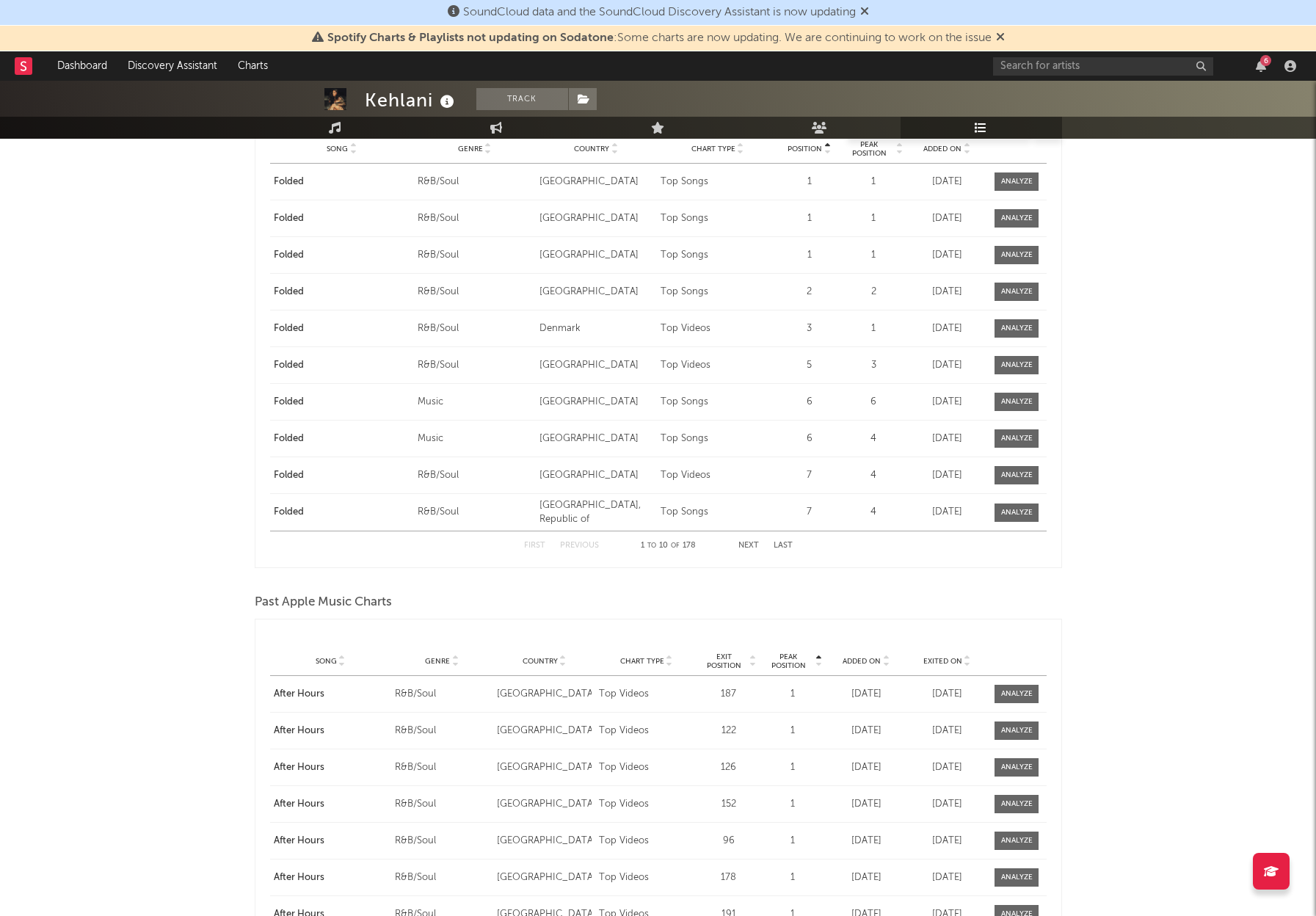
scroll to position [2302, 0]
